Goal: Task Accomplishment & Management: Use online tool/utility

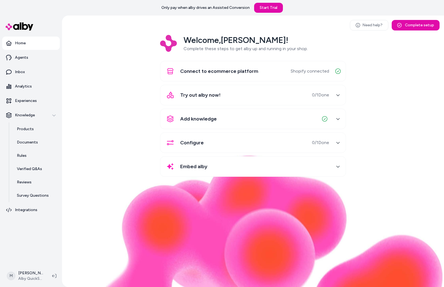
click at [137, 153] on div "Welcome, [PERSON_NAME] ! Complete these steps to get alby up and running in you…" at bounding box center [254, 110] width 374 height 150
click at [18, 96] on link "Experiences" at bounding box center [31, 100] width 58 height 13
click at [39, 103] on link "Experiences" at bounding box center [31, 100] width 58 height 13
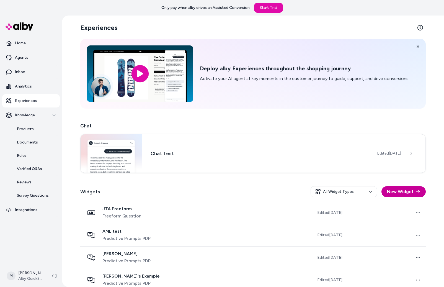
click at [407, 187] on button "New Widget" at bounding box center [404, 191] width 44 height 11
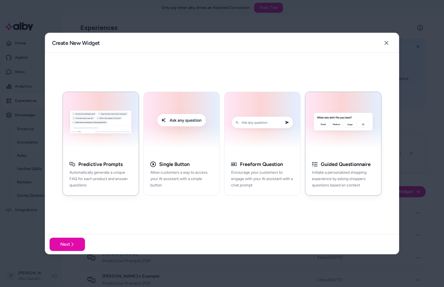
click at [325, 150] on img "button" at bounding box center [343, 123] width 69 height 56
click at [102, 174] on p "Automatically generate a unique FAQ for each product and answer questions" at bounding box center [101, 179] width 63 height 19
click at [68, 241] on button "Next" at bounding box center [67, 244] width 35 height 13
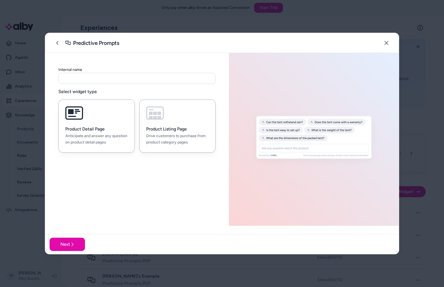
click at [147, 144] on p "Drive customers to purchase from product category pages" at bounding box center [177, 139] width 63 height 13
click at [127, 140] on p "Anticipate and answer any question on product detail pages" at bounding box center [96, 139] width 63 height 13
click at [70, 247] on button "Next" at bounding box center [67, 244] width 35 height 13
click at [113, 76] on input at bounding box center [136, 78] width 157 height 11
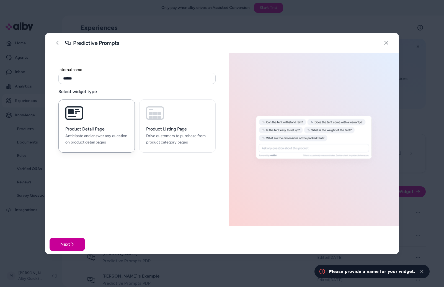
type input "******"
click at [78, 243] on button "Next" at bounding box center [67, 244] width 35 height 13
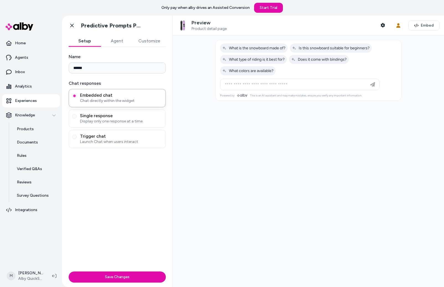
click at [119, 43] on button "Agent" at bounding box center [117, 40] width 32 height 11
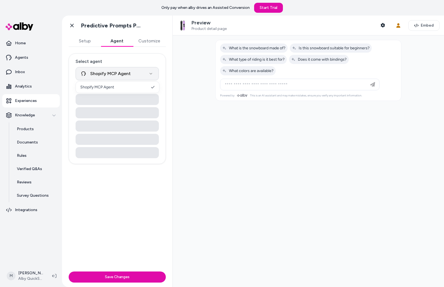
click at [124, 75] on html "**********" at bounding box center [222, 143] width 444 height 287
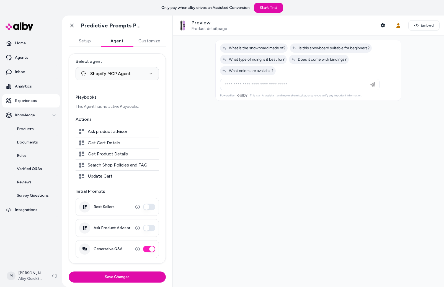
click at [184, 81] on html "**********" at bounding box center [222, 143] width 444 height 287
click at [227, 101] on div at bounding box center [309, 160] width 272 height 251
click at [87, 41] on button "Setup" at bounding box center [85, 40] width 32 height 11
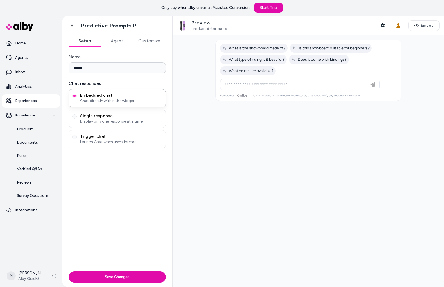
click at [237, 129] on div at bounding box center [309, 160] width 272 height 251
click at [50, 67] on section "Home Agents Inbox Analytics Experiences Knowledge Products Documents Rules Veri…" at bounding box center [222, 159] width 444 height 287
type input "********"
click at [254, 212] on div at bounding box center [309, 160] width 272 height 251
click at [324, 164] on div at bounding box center [309, 160] width 272 height 251
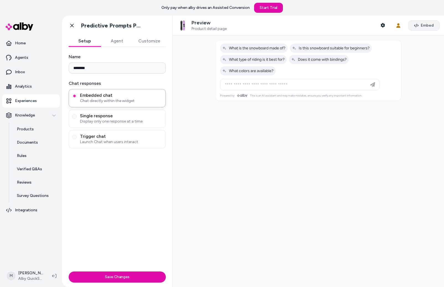
click at [415, 26] on icon "button" at bounding box center [417, 25] width 4 height 4
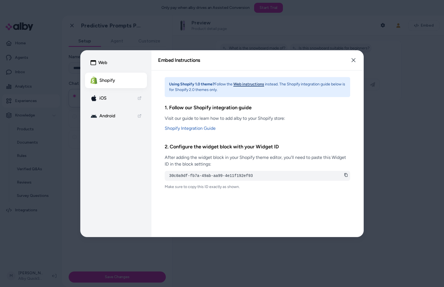
click at [128, 119] on link "Android" at bounding box center [116, 116] width 62 height 16
click at [110, 98] on link "iOS" at bounding box center [116, 98] width 62 height 16
drag, startPoint x: 415, startPoint y: 99, endPoint x: 409, endPoint y: 99, distance: 6.2
click at [415, 98] on div at bounding box center [222, 143] width 444 height 287
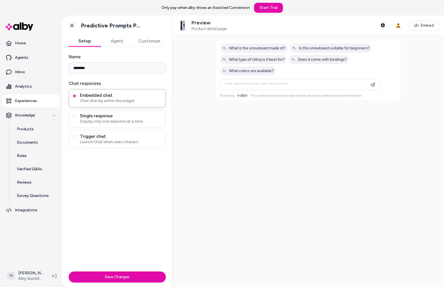
click at [278, 105] on div at bounding box center [309, 160] width 272 height 251
